Goal: Contribute content

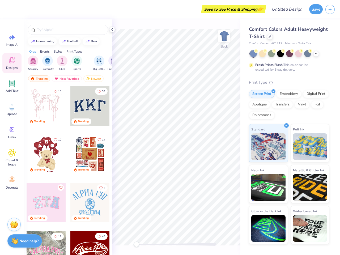
click at [315, 9] on button "Save" at bounding box center [316, 9] width 14 height 10
click at [330, 9] on line "button" at bounding box center [329, 9] width 3 height 0
click at [12, 40] on icon at bounding box center [12, 37] width 8 height 8
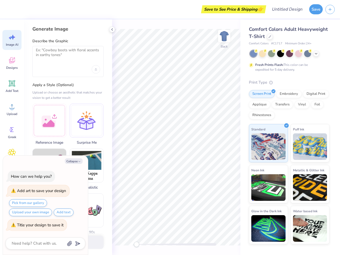
click at [12, 63] on icon at bounding box center [12, 60] width 6 height 6
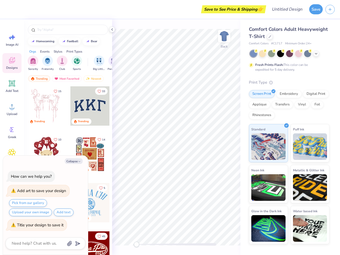
click at [12, 86] on icon at bounding box center [12, 83] width 6 height 6
click at [12, 109] on circle at bounding box center [12, 109] width 4 height 4
click at [12, 132] on icon at bounding box center [12, 129] width 8 height 8
type textarea "x"
